Goal: Transaction & Acquisition: Purchase product/service

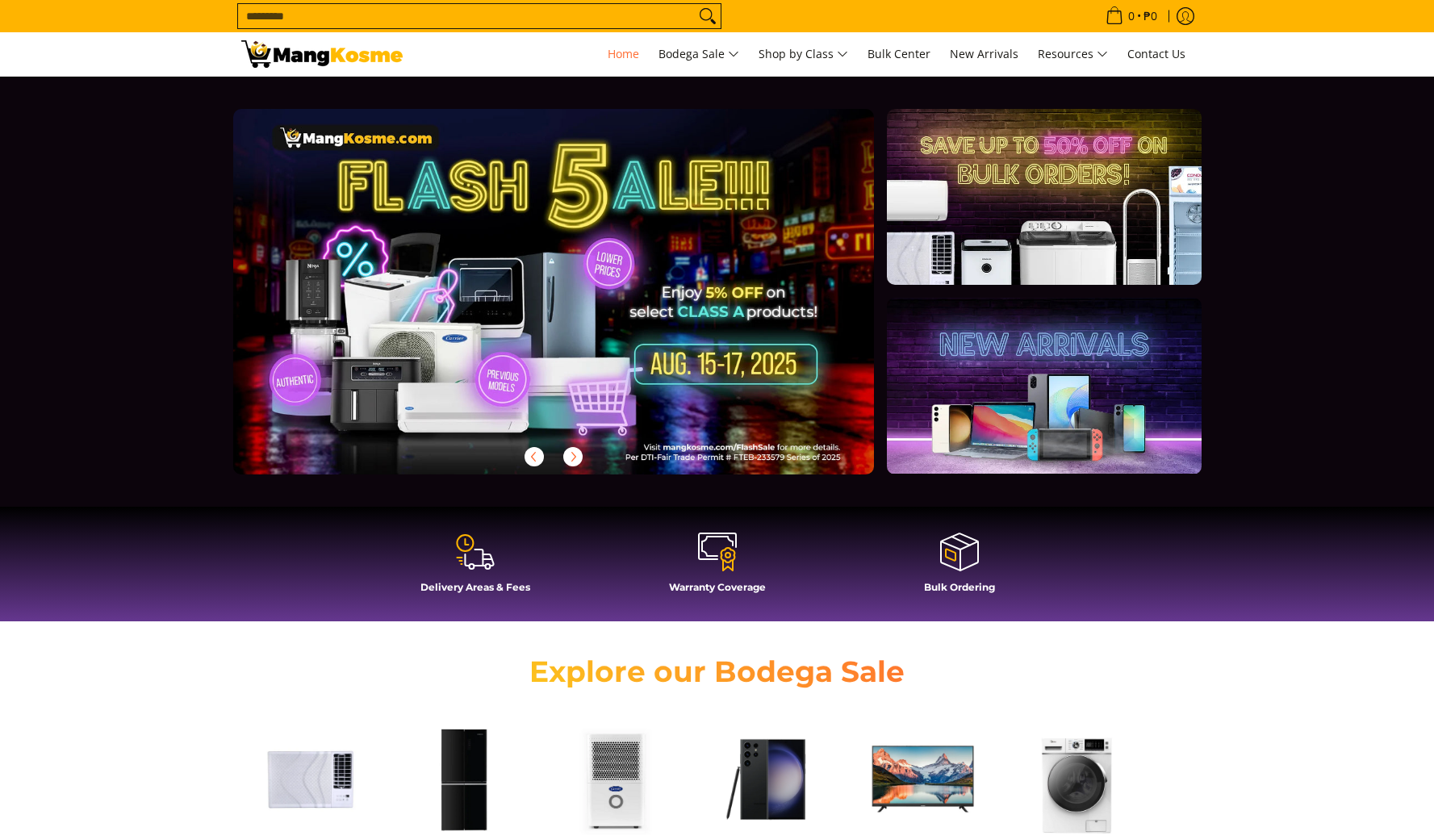
click at [557, 309] on link at bounding box center [580, 304] width 694 height 392
click at [628, 343] on link at bounding box center [580, 304] width 694 height 392
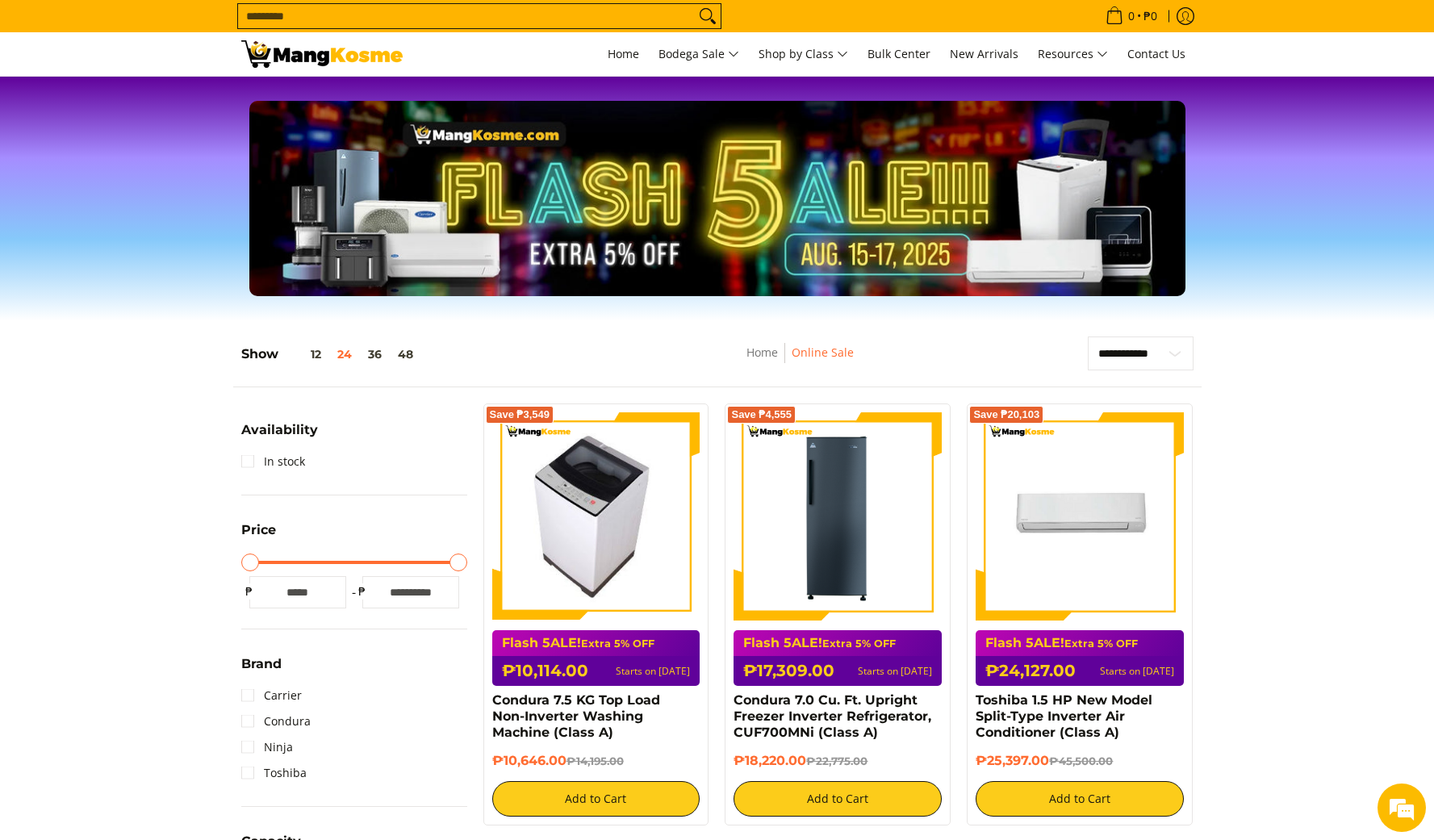
click at [588, 492] on img at bounding box center [596, 516] width 185 height 208
click at [328, 55] on img at bounding box center [322, 54] width 161 height 28
